Goal: Task Accomplishment & Management: Complete application form

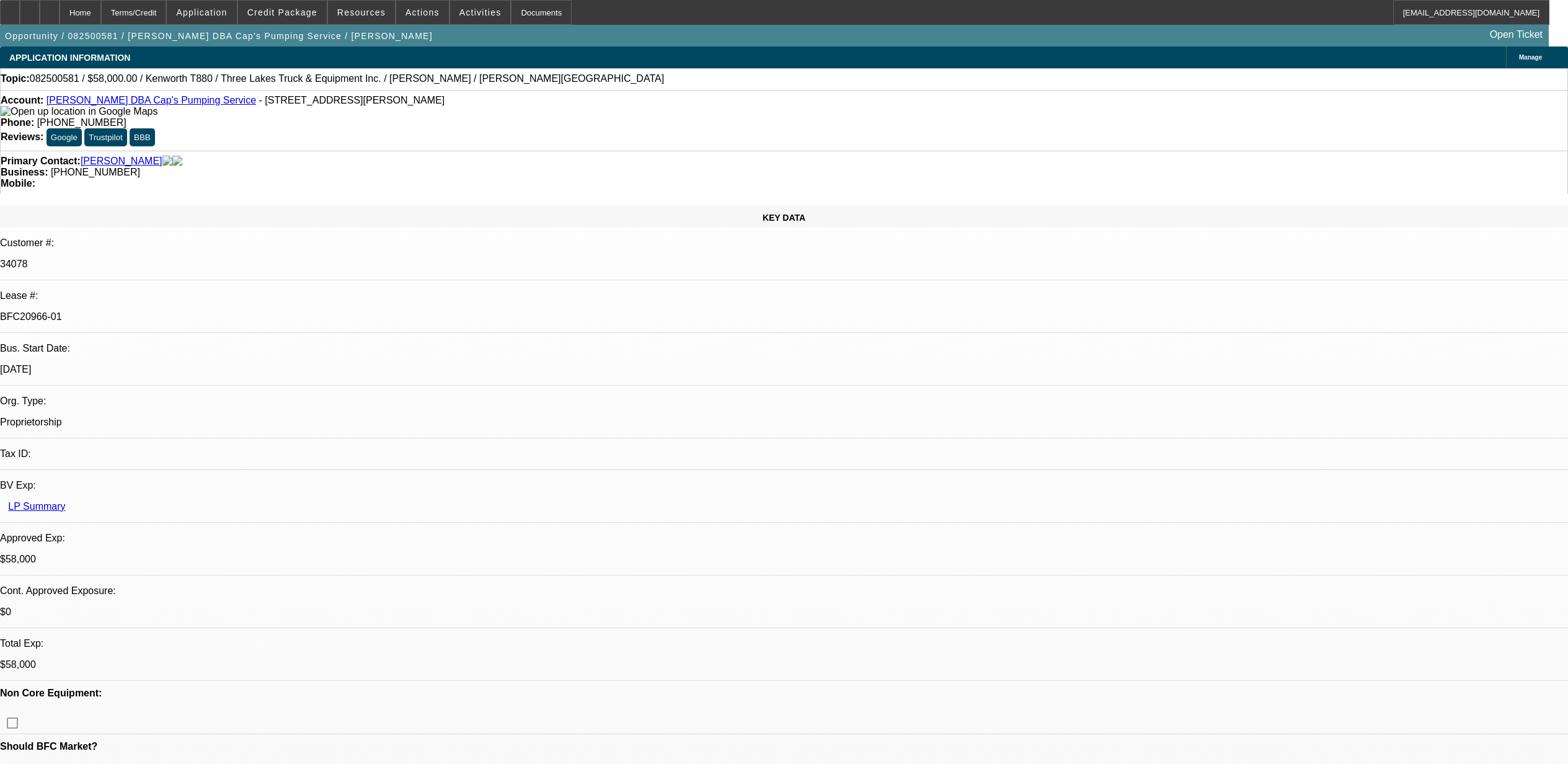
select select "0"
select select "9"
select select "0"
select select "6"
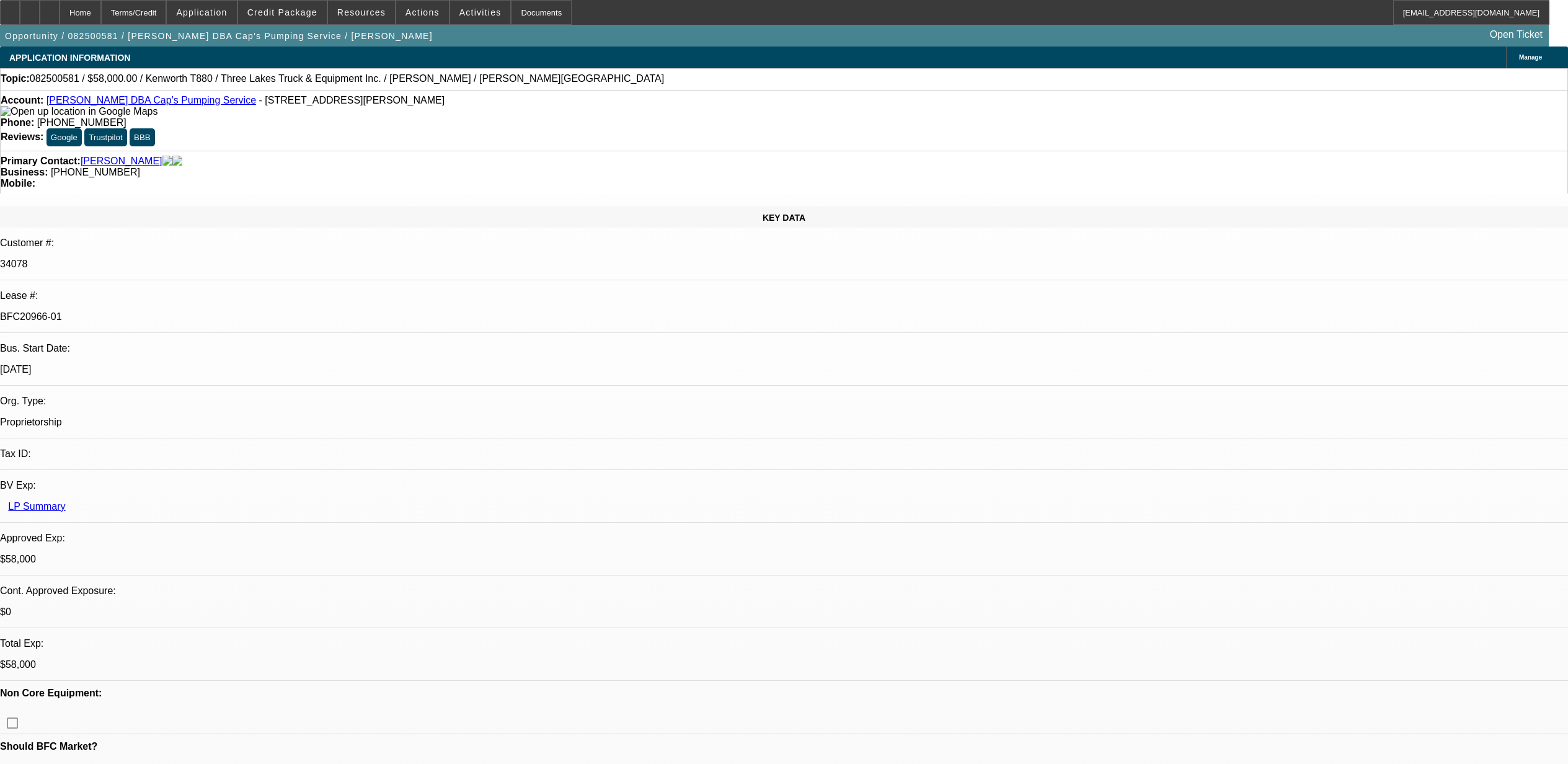
select select "0"
select select "9"
select select "0"
select select "6"
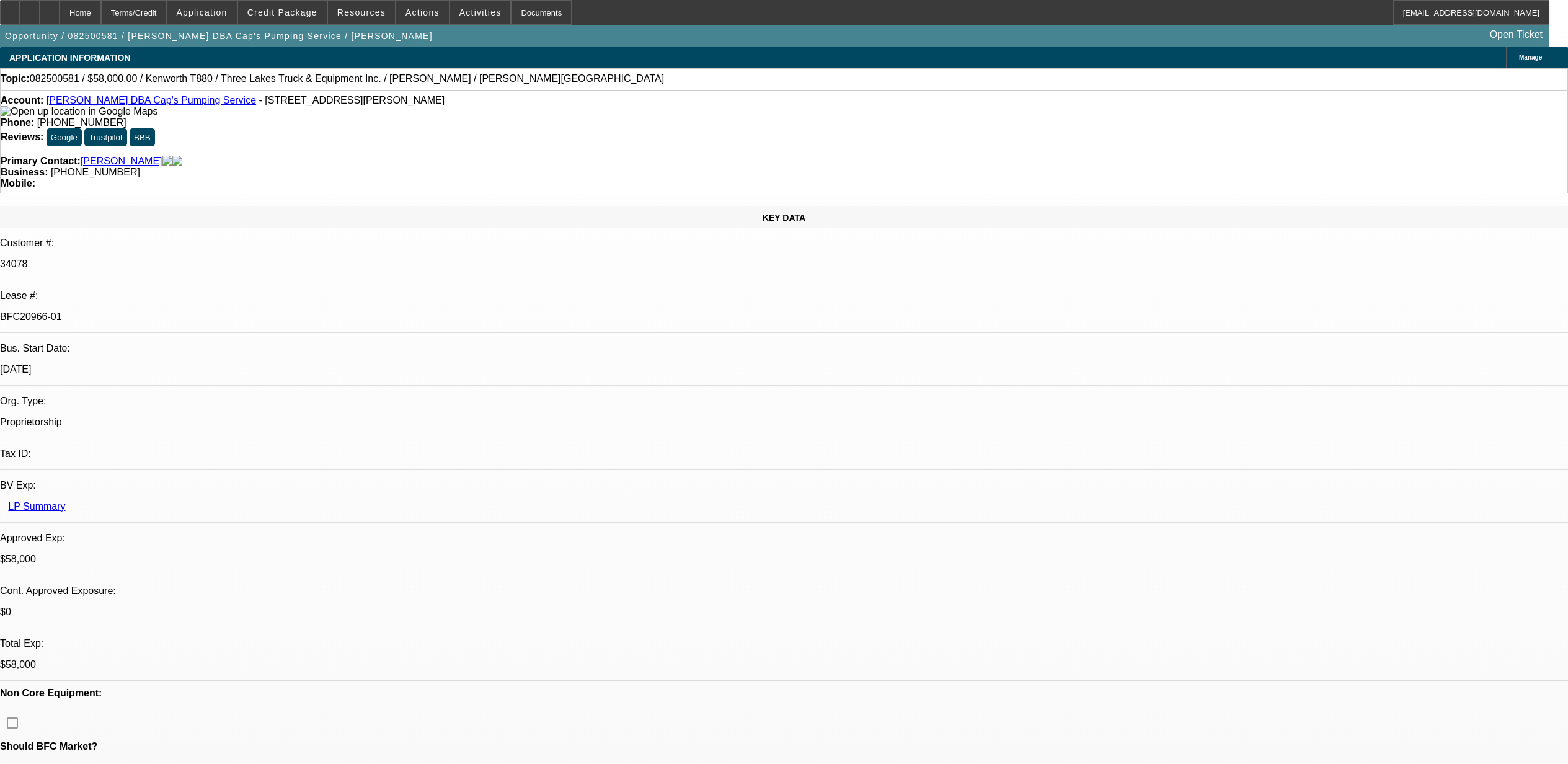
select select "0"
select select "9"
select select "0.1"
select select "4"
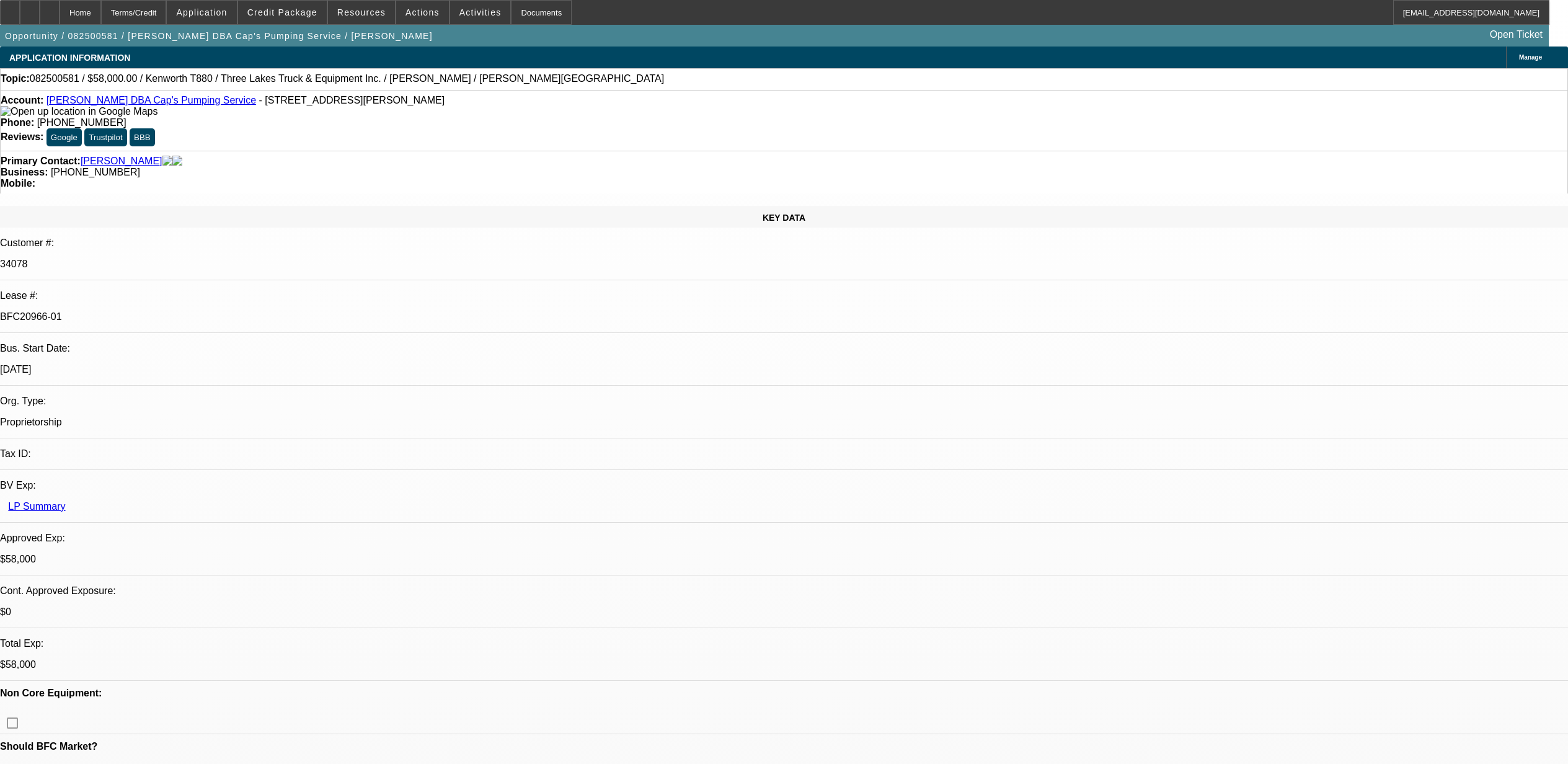
select select "0"
select select "0.1"
select select "4"
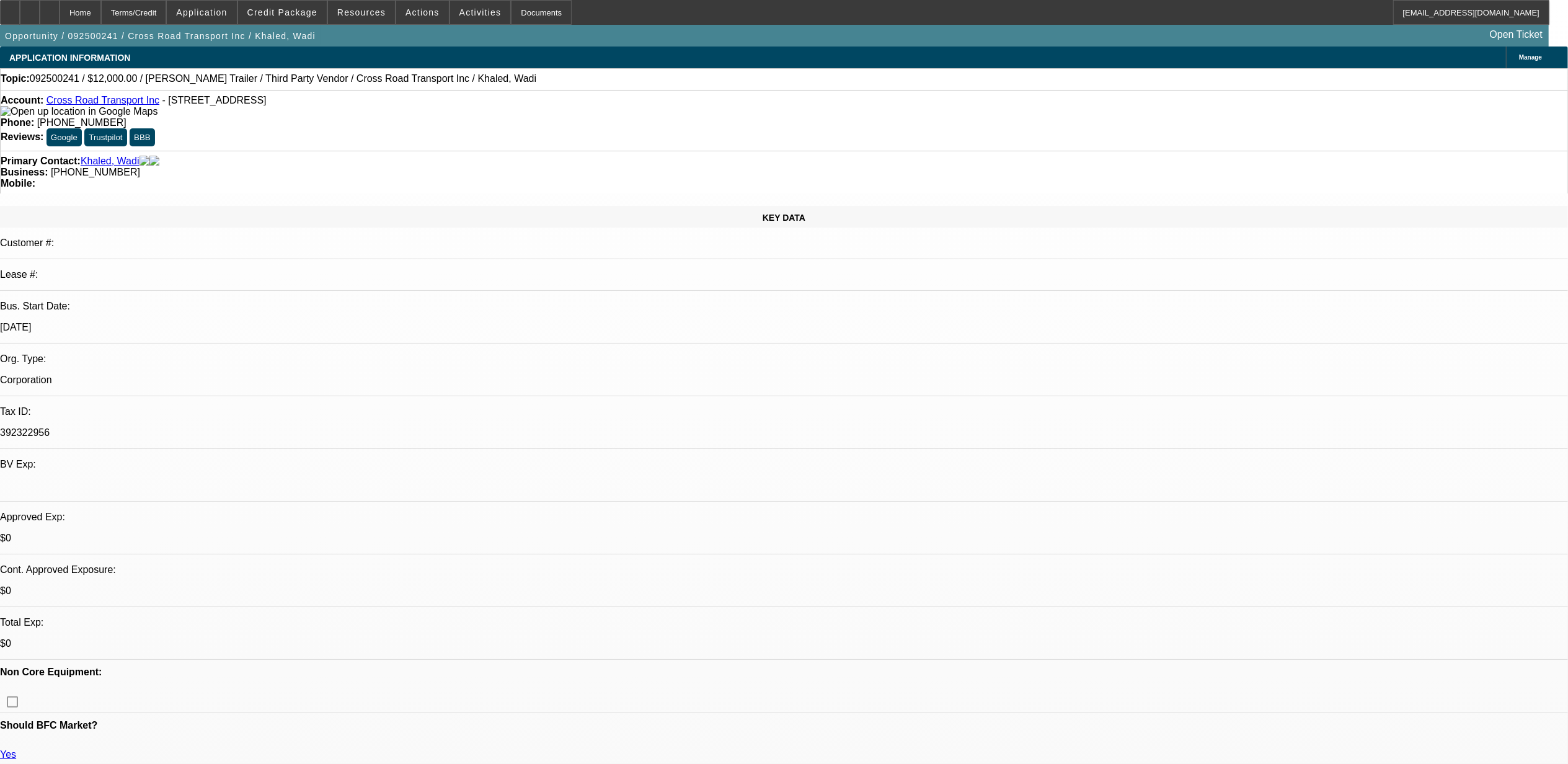
select select "0"
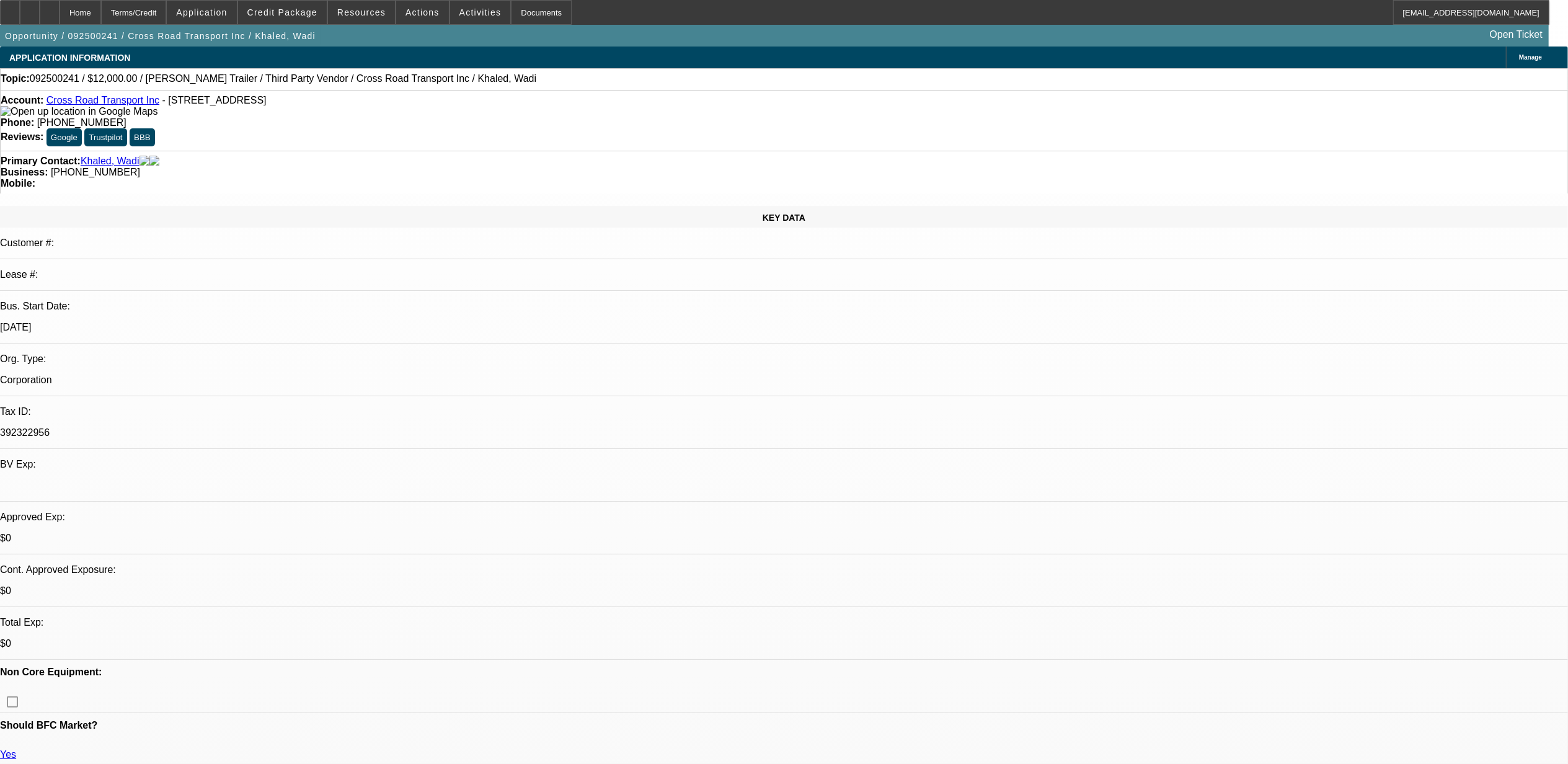
select select "0"
select select "0.1"
select select "0"
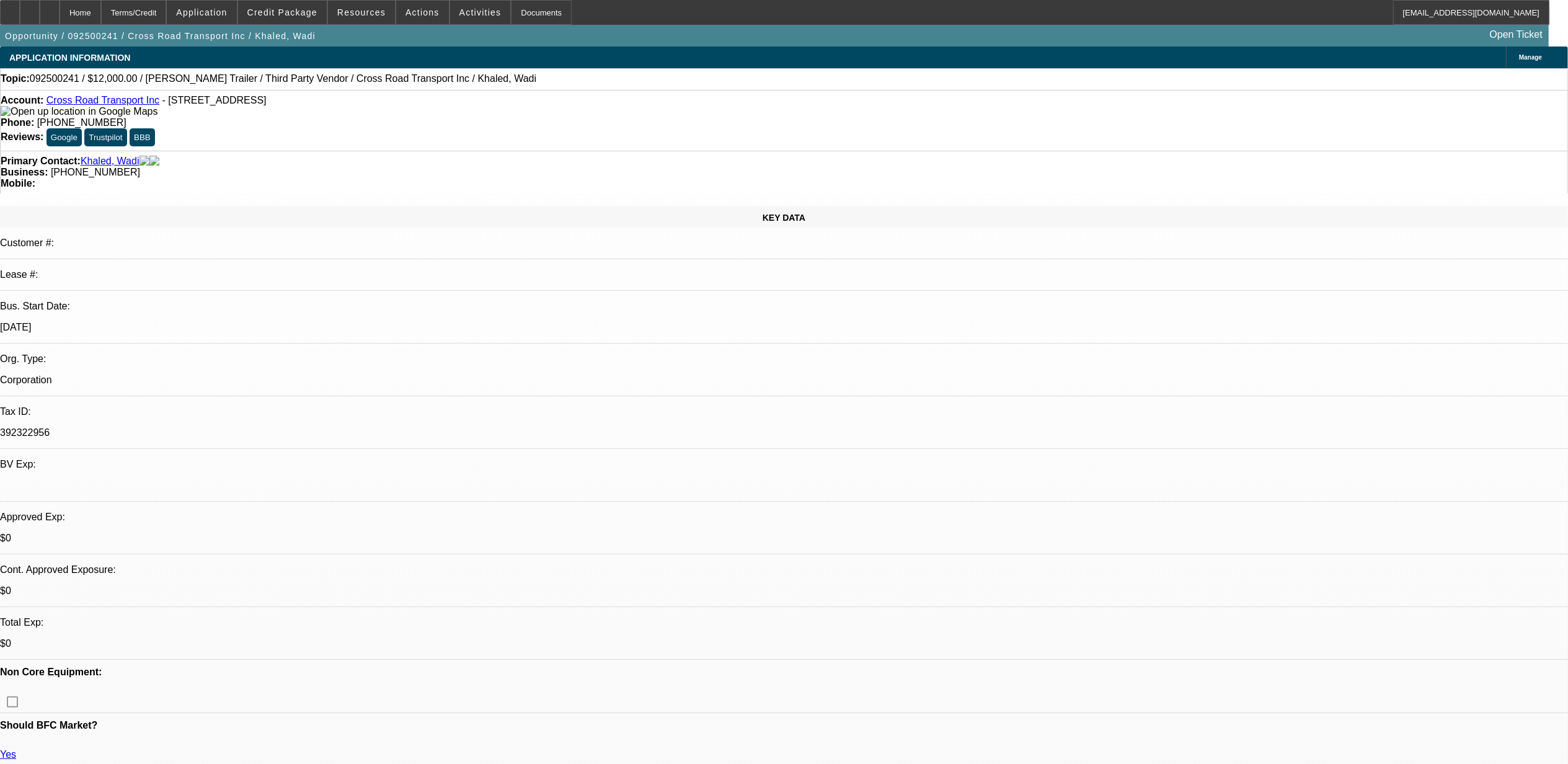
select select "0"
select select "1"
select select "2"
select select "5"
select select "1"
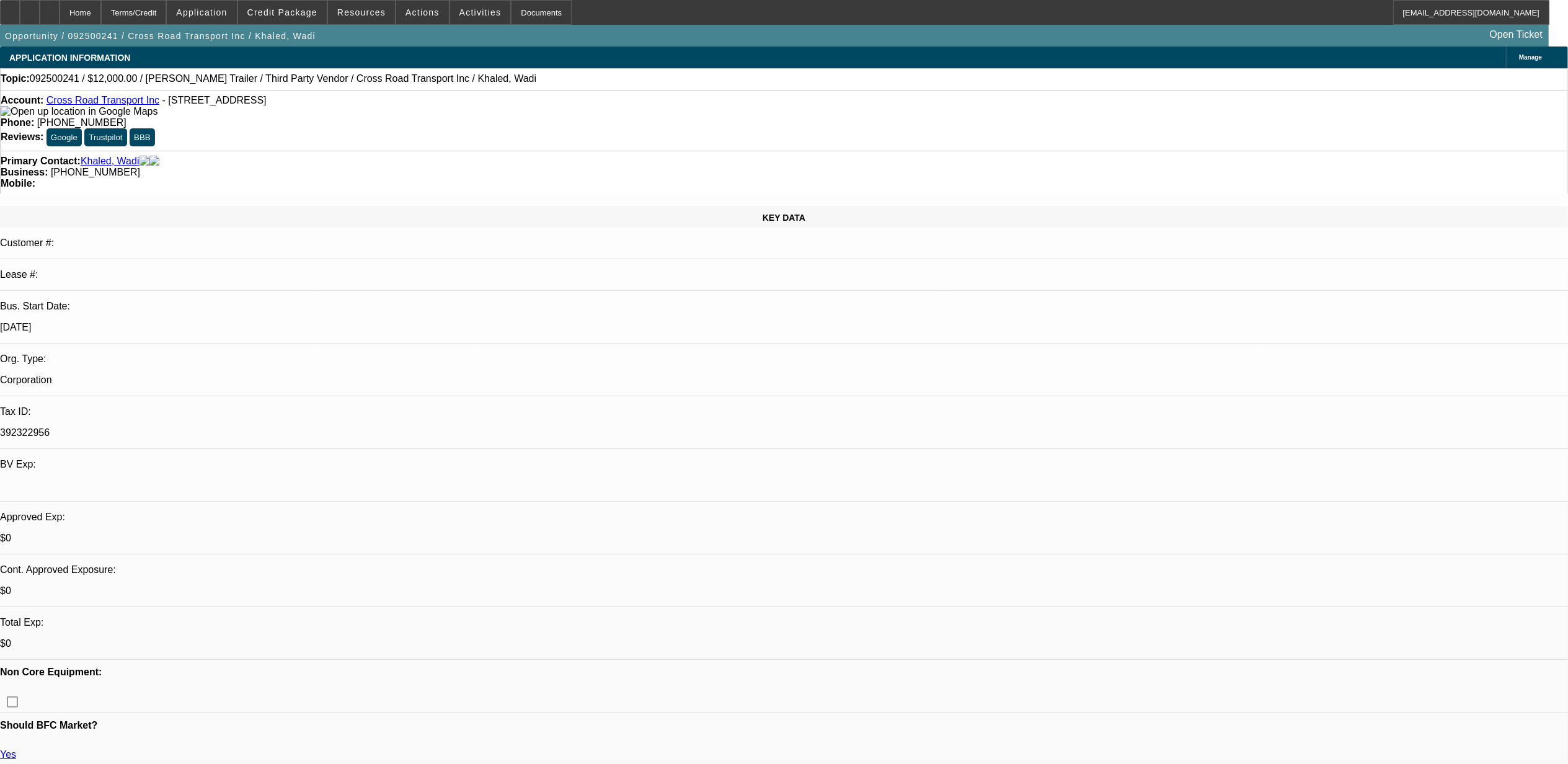
select select "2"
select select "5"
select select "1"
select select "4"
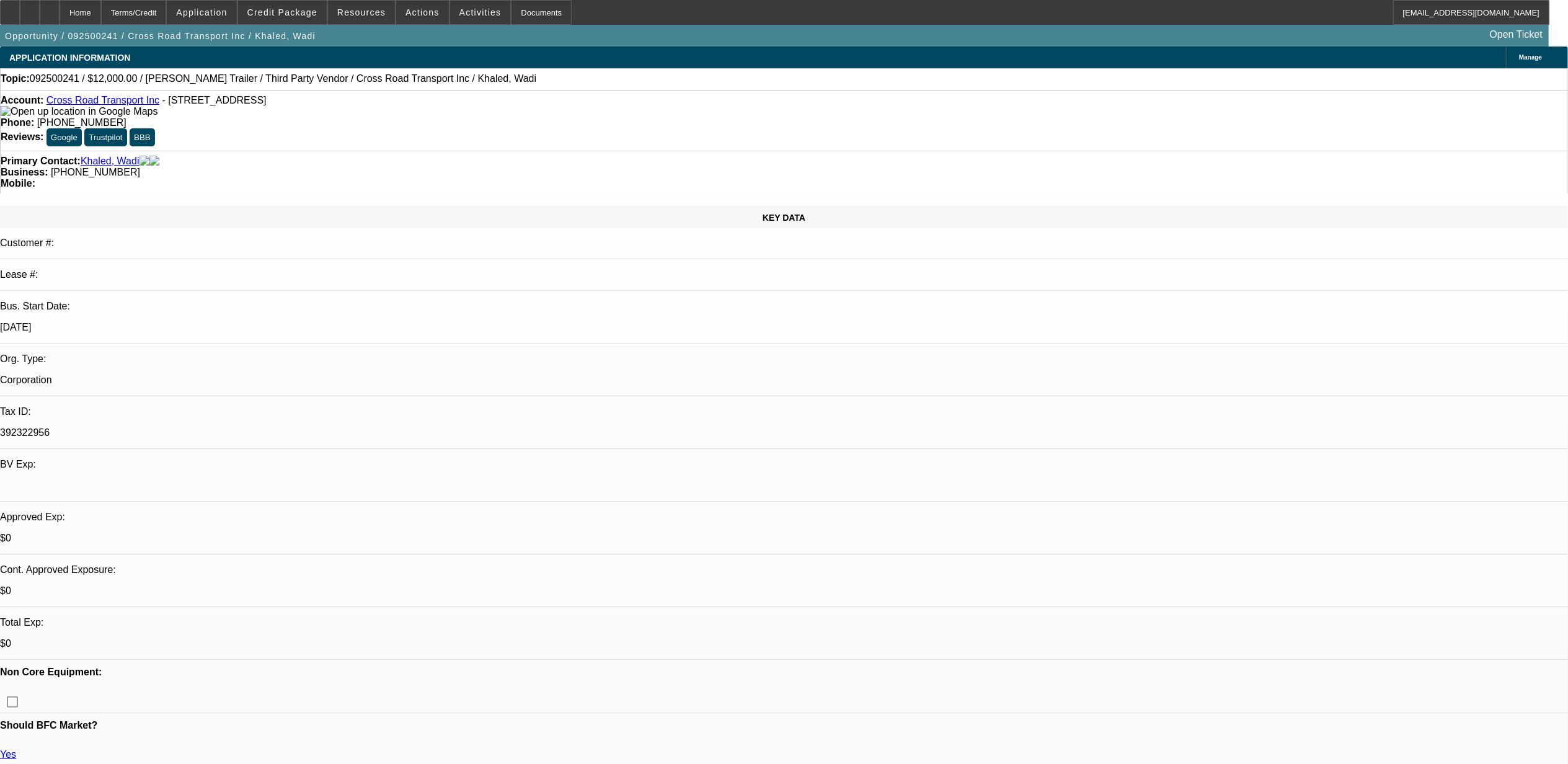
select select "1"
select select "2"
select select "5"
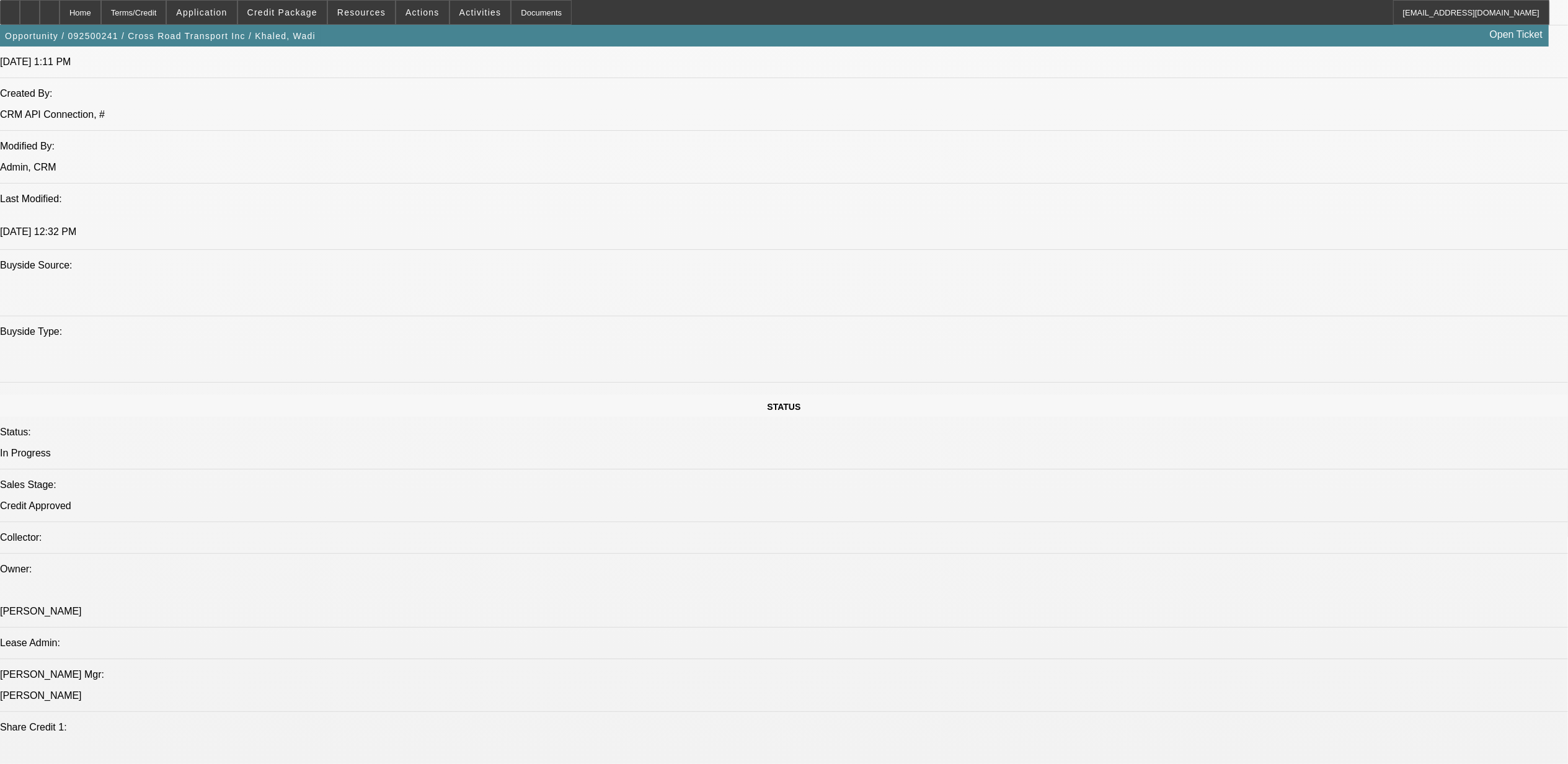
scroll to position [992, 0]
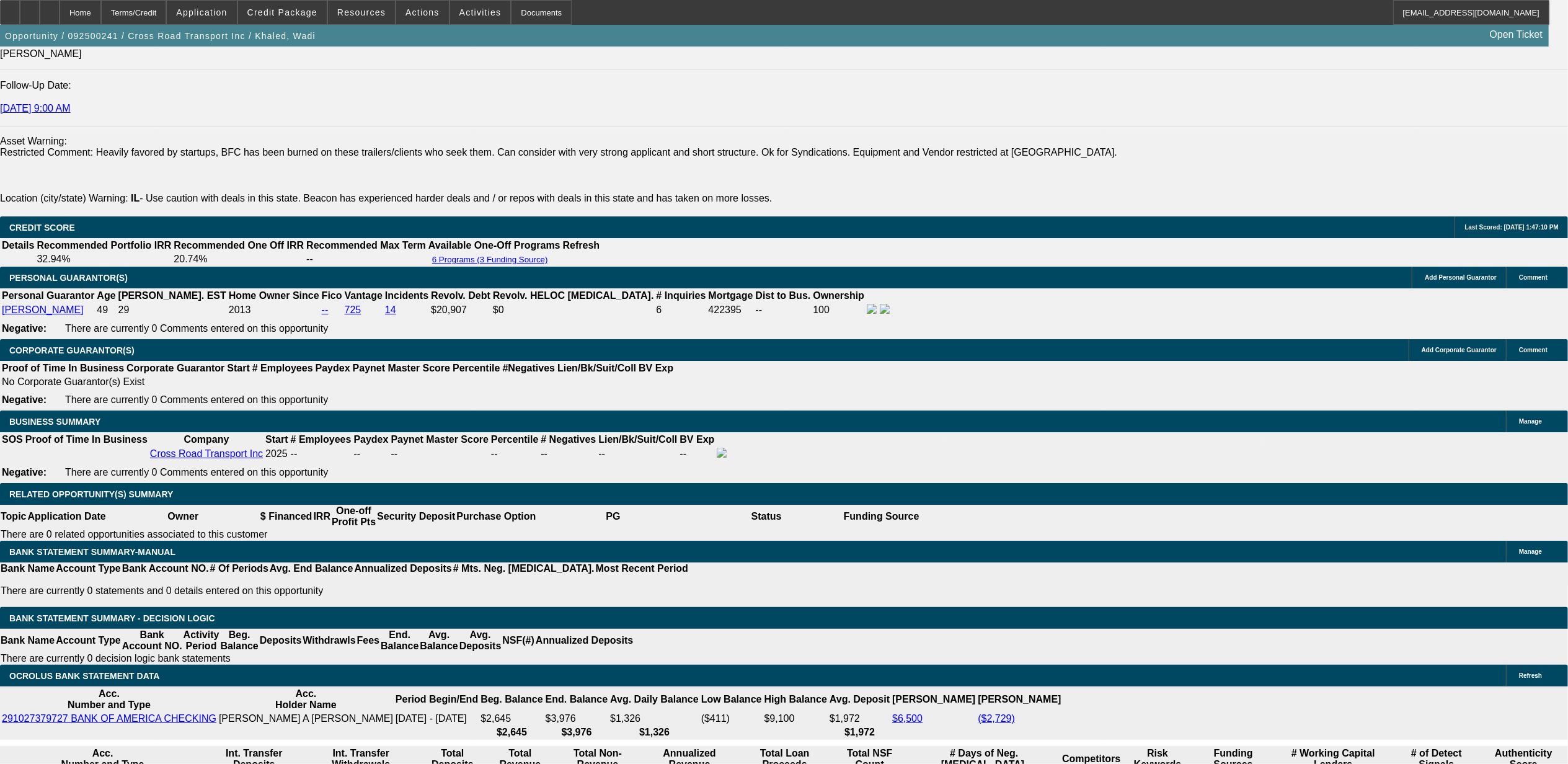
scroll to position [1736, 0]
